Goal: Check status

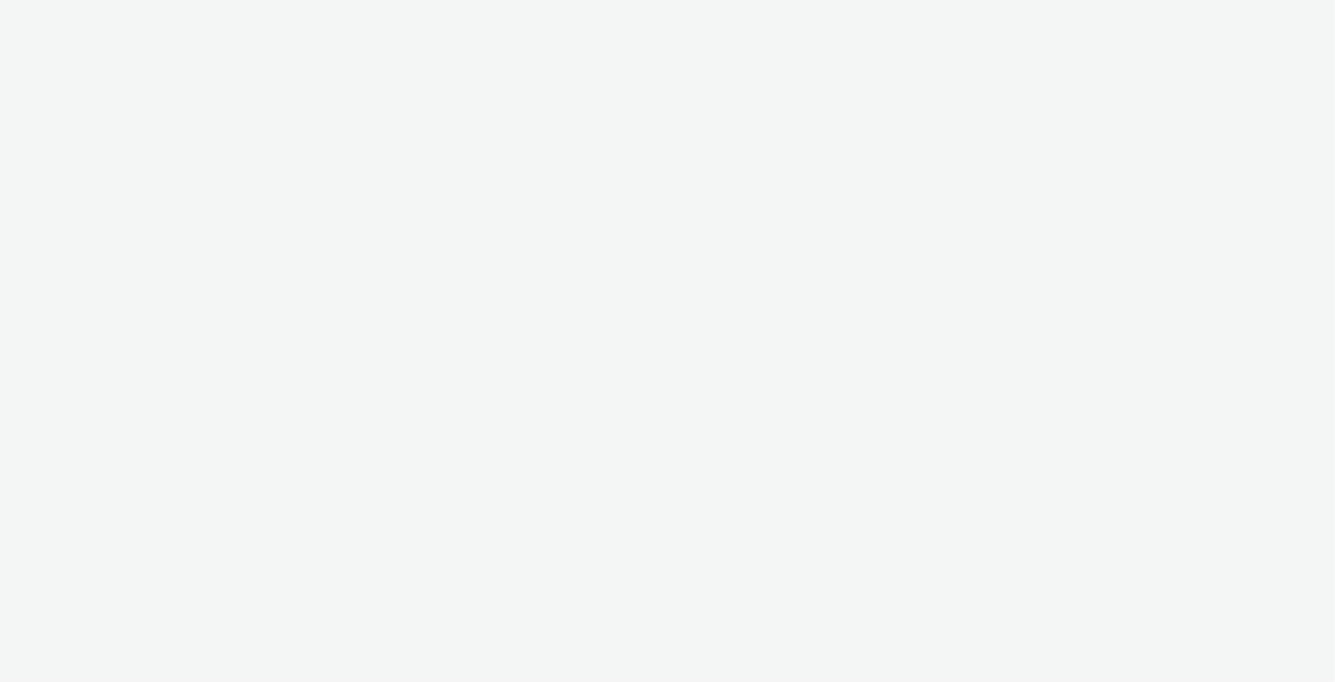
select select "ac009755-aa48-4799-8050-7a339a378eb8"
select select "79162ed7-0017-4339-93b0-3399b708648f"
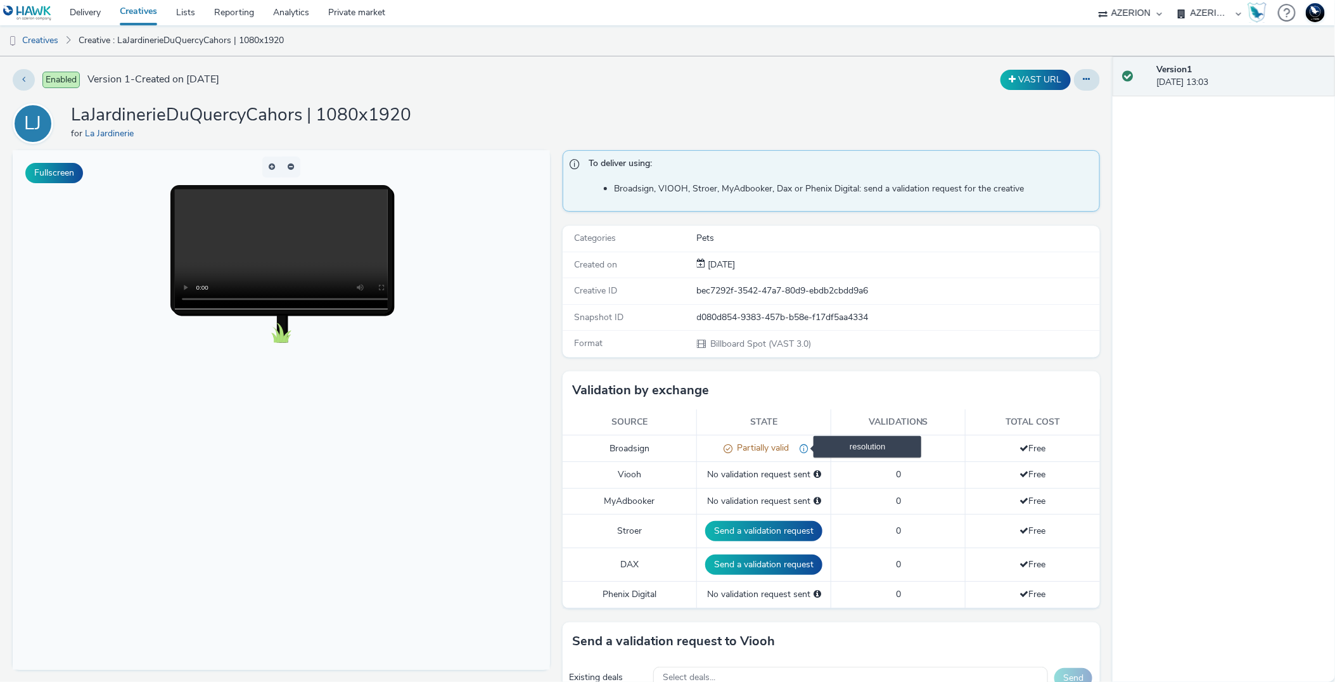
click at [796, 450] on span "resolution" at bounding box center [799, 448] width 20 height 12
click at [769, 450] on span "Partially valid" at bounding box center [760, 448] width 56 height 12
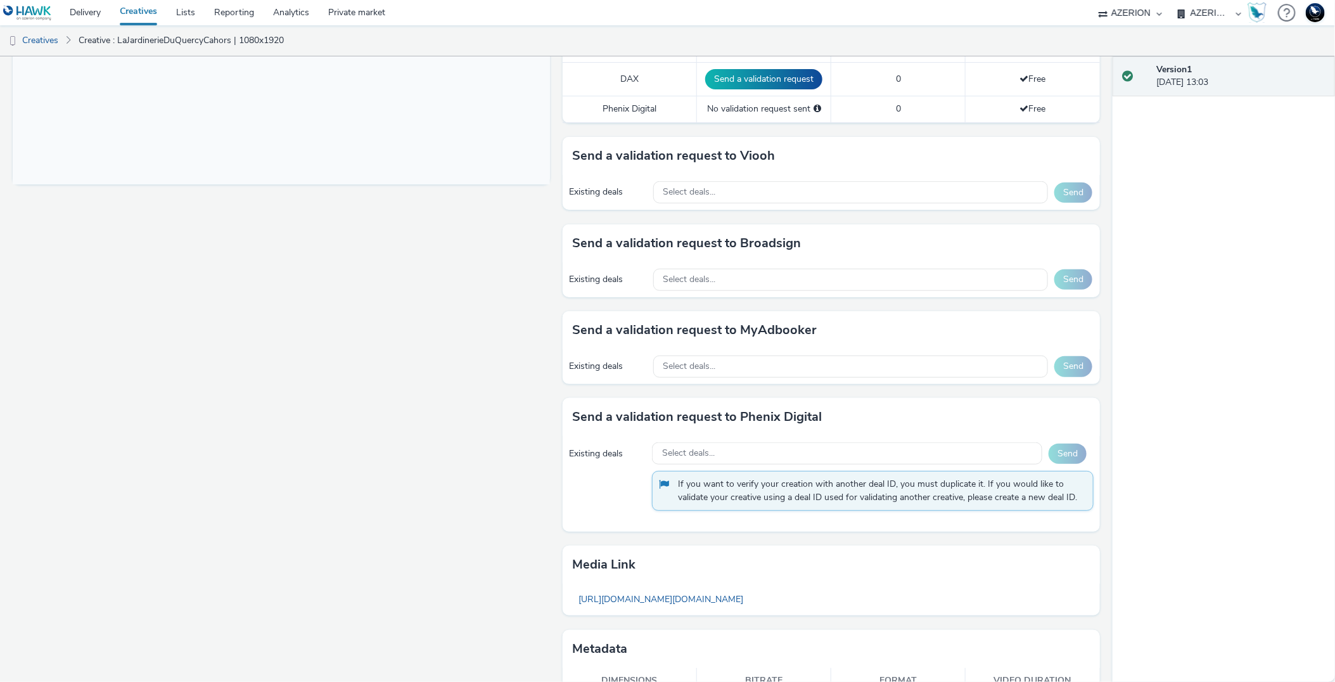
scroll to position [553, 0]
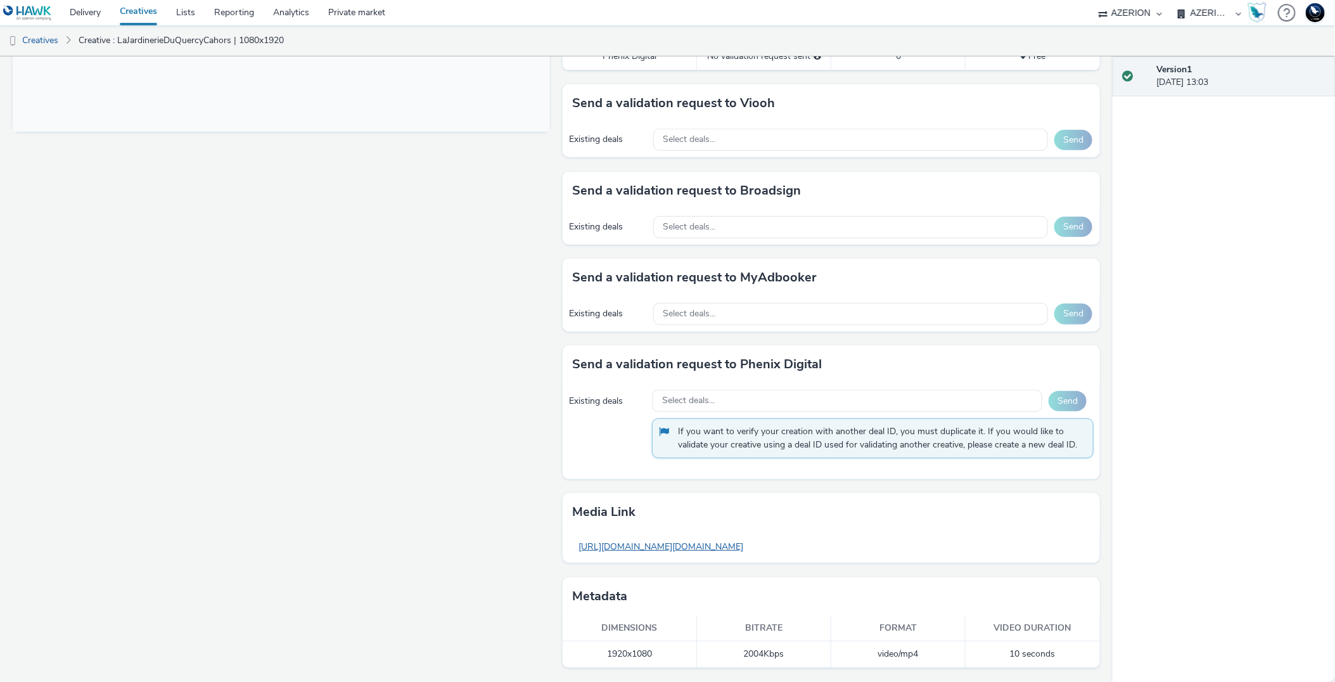
click at [718, 557] on link "[URL][DOMAIN_NAME][DOMAIN_NAME]" at bounding box center [660, 546] width 177 height 25
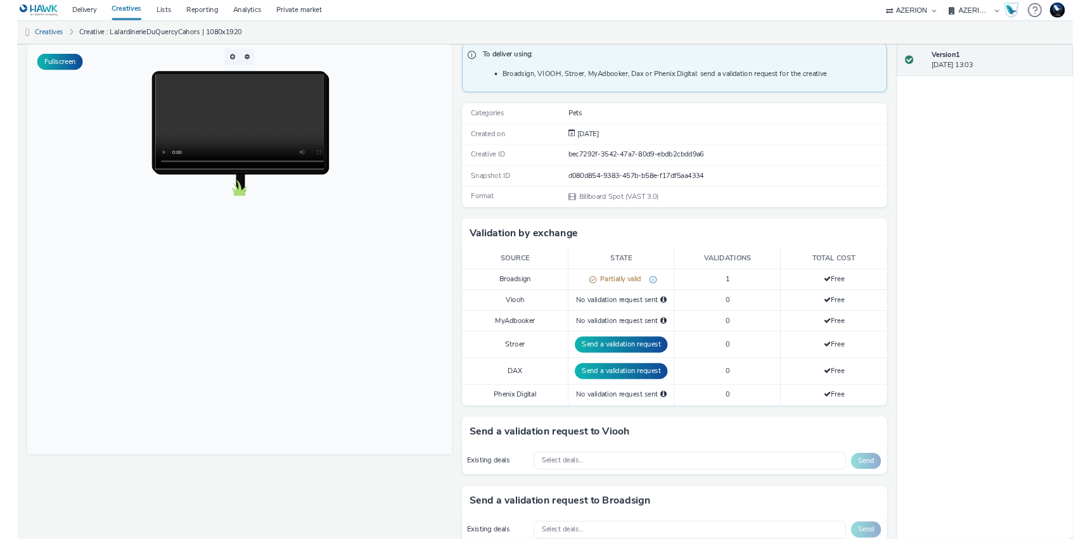
scroll to position [0, 0]
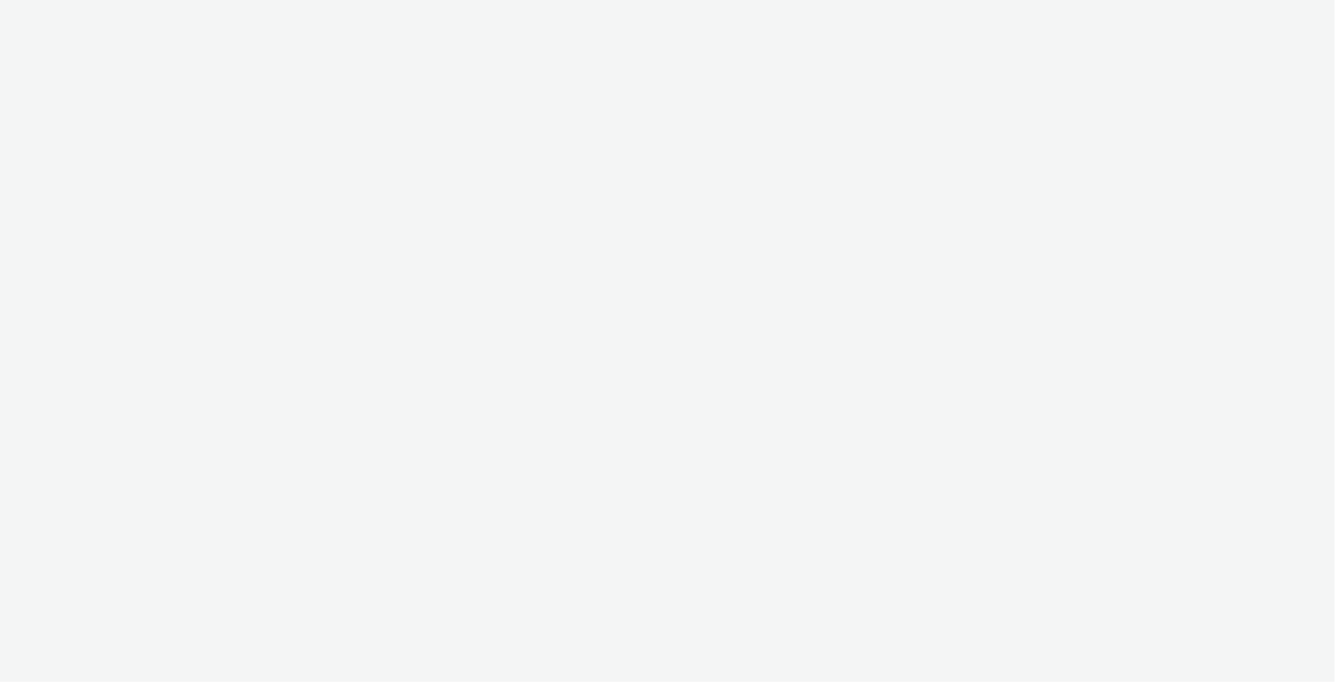
select select "ac009755-aa48-4799-8050-7a339a378eb8"
select select "79162ed7-0017-4339-93b0-3399b708648f"
